Goal: Transaction & Acquisition: Purchase product/service

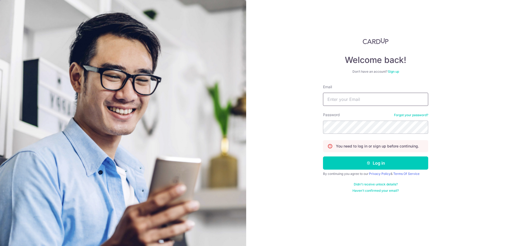
click at [368, 100] on input "Email" at bounding box center [375, 99] width 105 height 13
type input "jeryd44@gmail.com"
click at [323, 156] on button "Log in" at bounding box center [375, 162] width 105 height 13
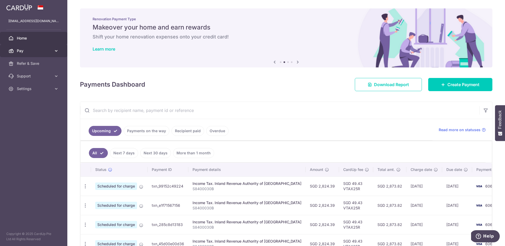
click at [56, 52] on icon at bounding box center [56, 50] width 5 height 5
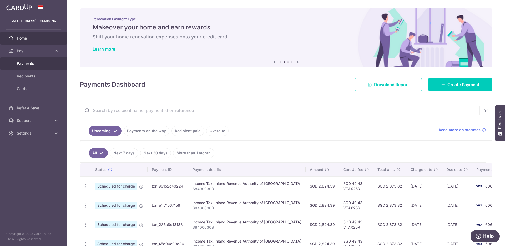
click at [28, 65] on span "Payments" at bounding box center [34, 63] width 35 height 5
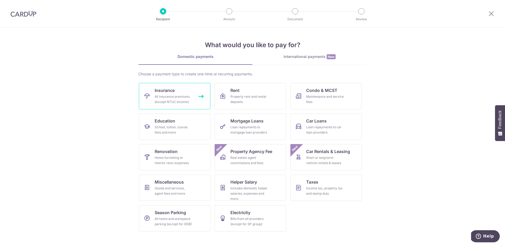
click at [175, 103] on div "All insurance premiums (except NTUC Income)" at bounding box center [174, 99] width 38 height 11
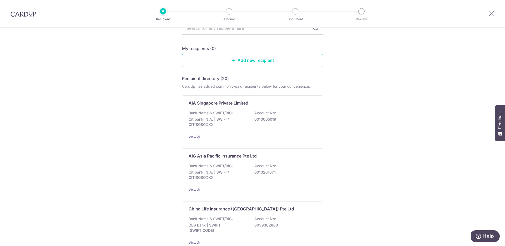
scroll to position [53, 0]
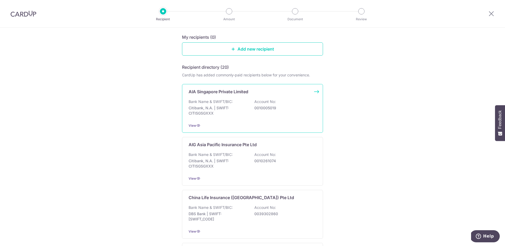
click at [241, 93] on p "AIA Singapore Private Limited" at bounding box center [219, 91] width 60 height 6
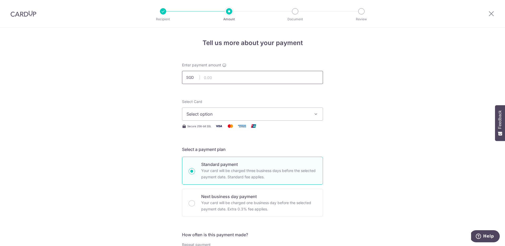
click at [250, 75] on input "text" at bounding box center [252, 77] width 141 height 13
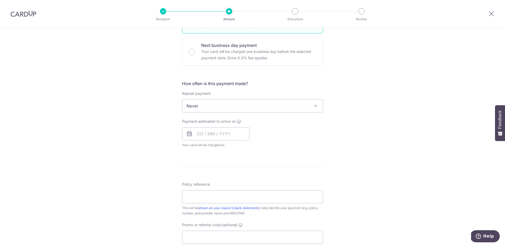
scroll to position [152, 0]
click at [223, 197] on input "Policy reference" at bounding box center [252, 195] width 141 height 13
paste input "L542838484"
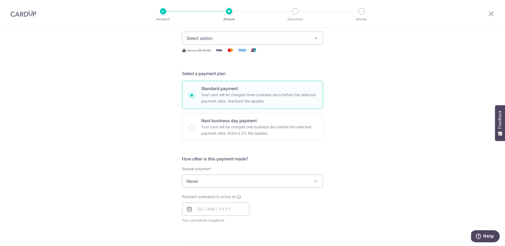
scroll to position [9, 0]
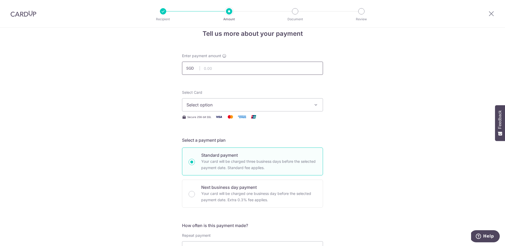
type input "L542838484"
click at [242, 67] on input "text" at bounding box center [252, 68] width 141 height 13
type input "3,941.00"
click at [313, 104] on button "Select option" at bounding box center [252, 104] width 141 height 13
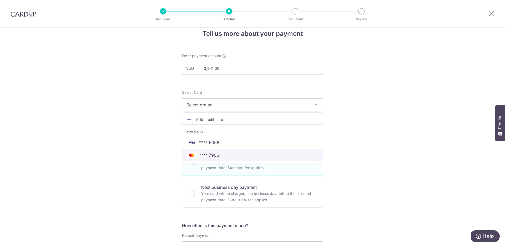
click at [217, 155] on span "**** 7906" at bounding box center [209, 155] width 20 height 6
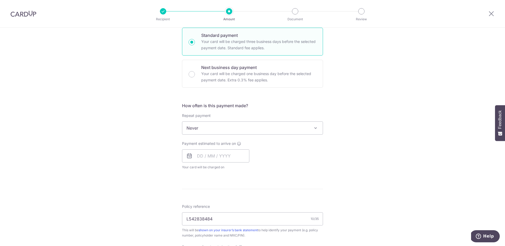
scroll to position [133, 0]
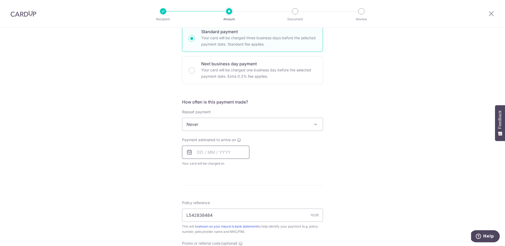
click at [197, 150] on input "text" at bounding box center [215, 151] width 67 height 13
click at [239, 202] on td "11" at bounding box center [235, 200] width 11 height 11
type input "11/09/2025"
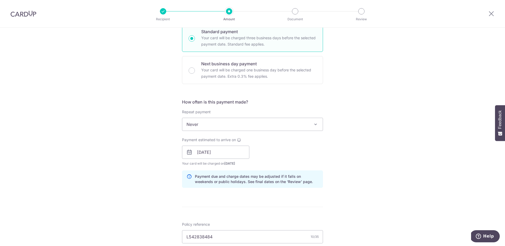
click at [237, 201] on form "Enter payment amount SGD 3,941.00 3941.00 Select Card **** 7906 Add credit card…" at bounding box center [252, 149] width 141 height 438
click at [352, 152] on div "Tell us more about your payment Enter payment amount SGD 3,941.00 3941.00 Selec…" at bounding box center [252, 143] width 505 height 497
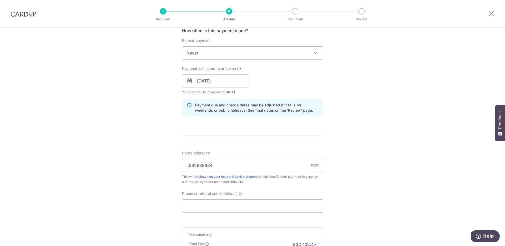
scroll to position [204, 0]
click at [223, 79] on input "11/09/2025" at bounding box center [215, 80] width 67 height 13
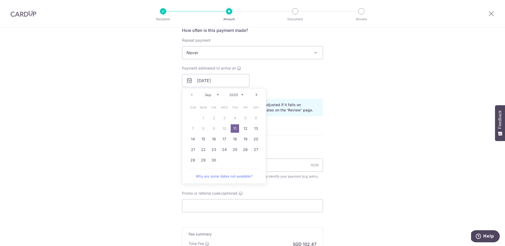
click at [364, 147] on div "Tell us more about your payment Enter payment amount SGD 3,941.00 3941.00 Selec…" at bounding box center [252, 71] width 505 height 497
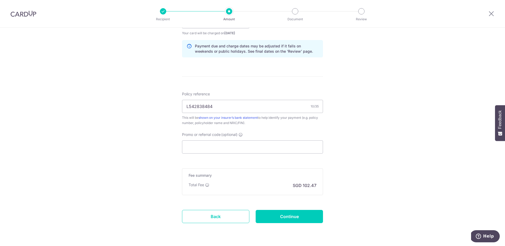
scroll to position [279, 0]
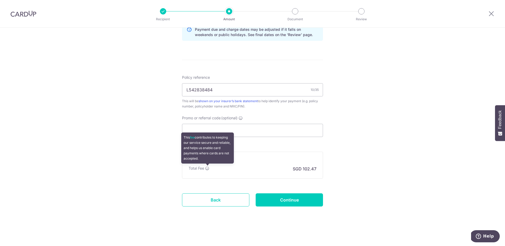
click at [206, 170] on icon at bounding box center [207, 168] width 4 height 4
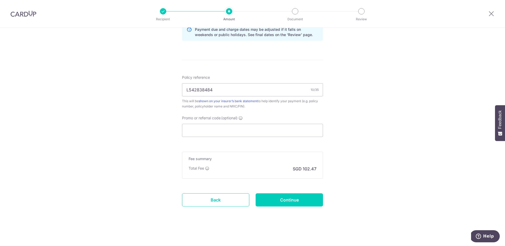
click at [314, 166] on p "SGD 102.47" at bounding box center [305, 168] width 24 height 6
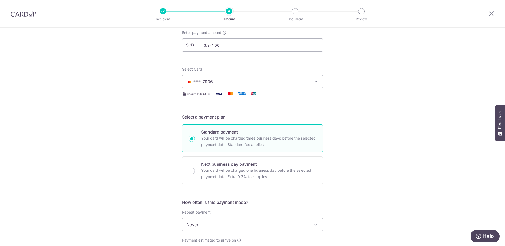
scroll to position [33, 0]
click at [215, 172] on p "Your card will be charged one business day before the selected payment date. Ex…" at bounding box center [258, 173] width 115 height 13
click at [195, 172] on input "Next business day payment Your card will be charged one business day before the…" at bounding box center [192, 170] width 6 height 6
radio input "false"
radio input "true"
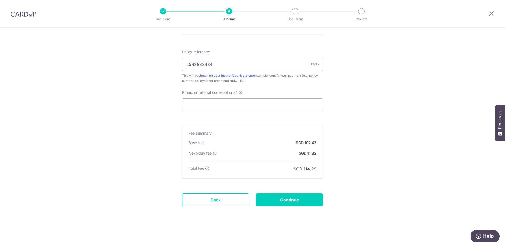
scroll to position [297, 0]
click at [311, 166] on p "SGD 114.29" at bounding box center [305, 169] width 23 height 6
click at [310, 142] on p "SGD 102.47" at bounding box center [306, 142] width 21 height 5
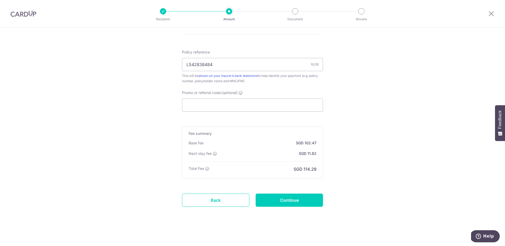
click at [306, 197] on input "Continue" at bounding box center [289, 199] width 67 height 13
type input "Create Schedule"
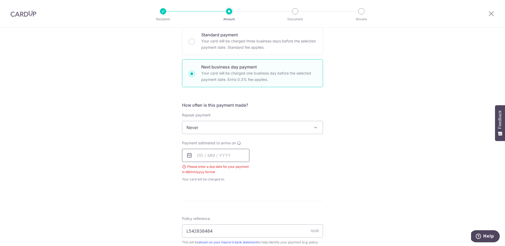
scroll to position [130, 0]
click at [196, 154] on input "text" at bounding box center [215, 154] width 67 height 13
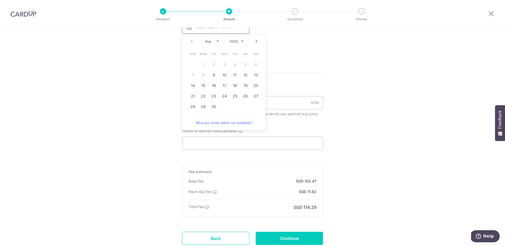
scroll to position [258, 0]
click at [212, 74] on link "9" at bounding box center [214, 75] width 8 height 8
type input "09/09/2025"
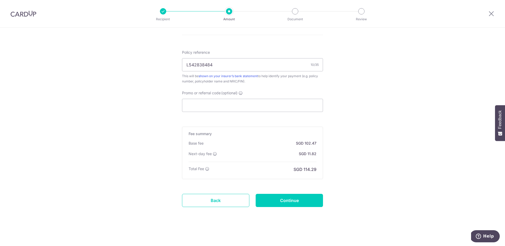
scroll to position [305, 0]
click at [295, 202] on input "Continue" at bounding box center [289, 199] width 67 height 13
type input "Create Schedule"
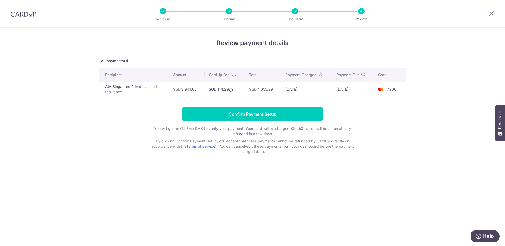
click at [379, 109] on form "Confirm Payment Setup You will get an OTP via SMS to verify your payment. Your …" at bounding box center [253, 130] width 308 height 47
click at [390, 89] on span "7906" at bounding box center [391, 89] width 9 height 4
click at [405, 97] on div "Review payment details All payments(1) Recipient Amount CardUp Fee Total Paymen…" at bounding box center [253, 96] width 308 height 116
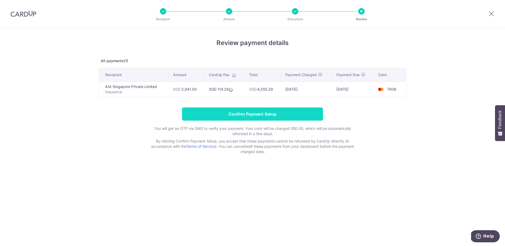
click at [294, 110] on input "Confirm Payment Setup" at bounding box center [252, 113] width 141 height 13
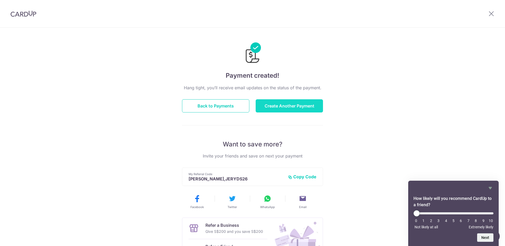
click at [282, 108] on button "Create Another Payment" at bounding box center [289, 105] width 67 height 13
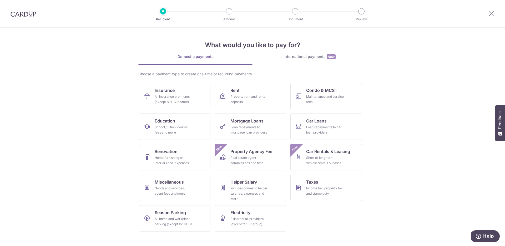
click at [337, 57] on div "International payments New" at bounding box center [310, 57] width 114 height 6
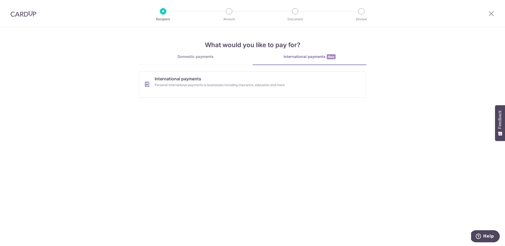
click at [210, 54] on div "Domestic payments" at bounding box center [195, 56] width 114 height 5
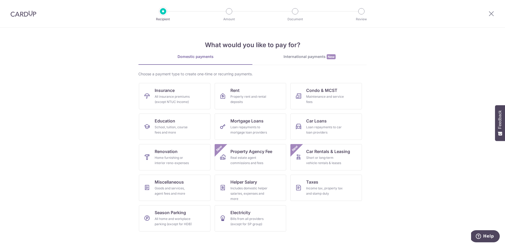
click at [23, 14] on img at bounding box center [24, 14] width 26 height 6
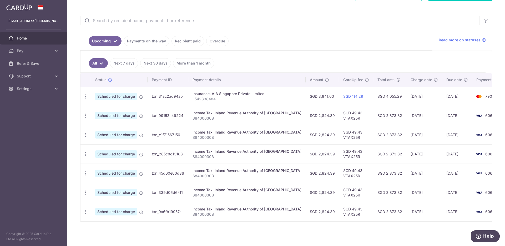
scroll to position [84, 0]
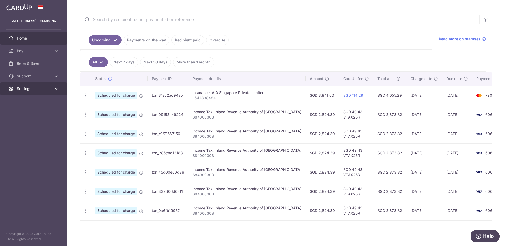
click at [57, 88] on icon at bounding box center [56, 88] width 5 height 5
click at [26, 115] on span "Logout" at bounding box center [34, 113] width 35 height 5
